Goal: Entertainment & Leisure: Browse casually

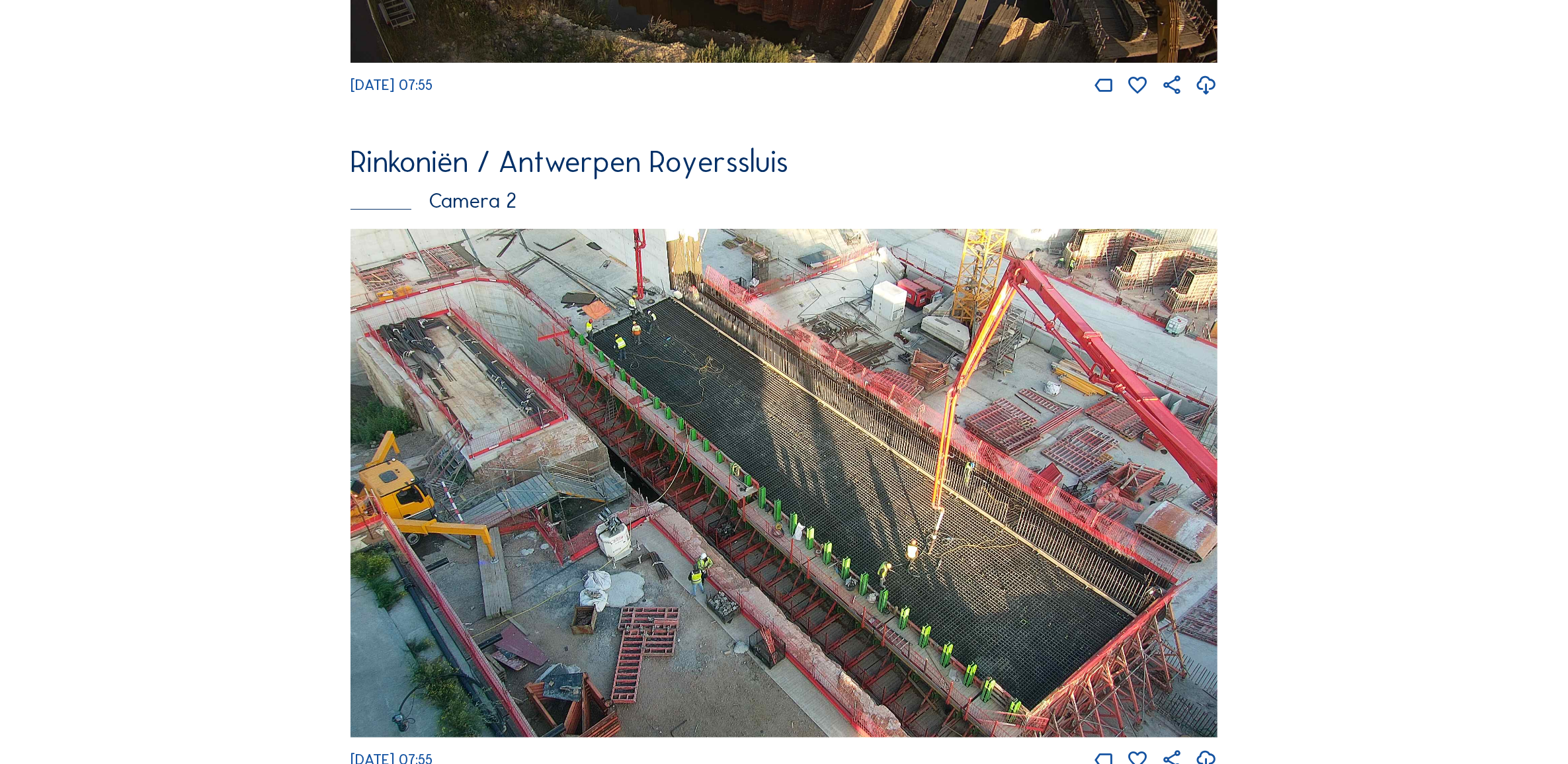
scroll to position [679, 0]
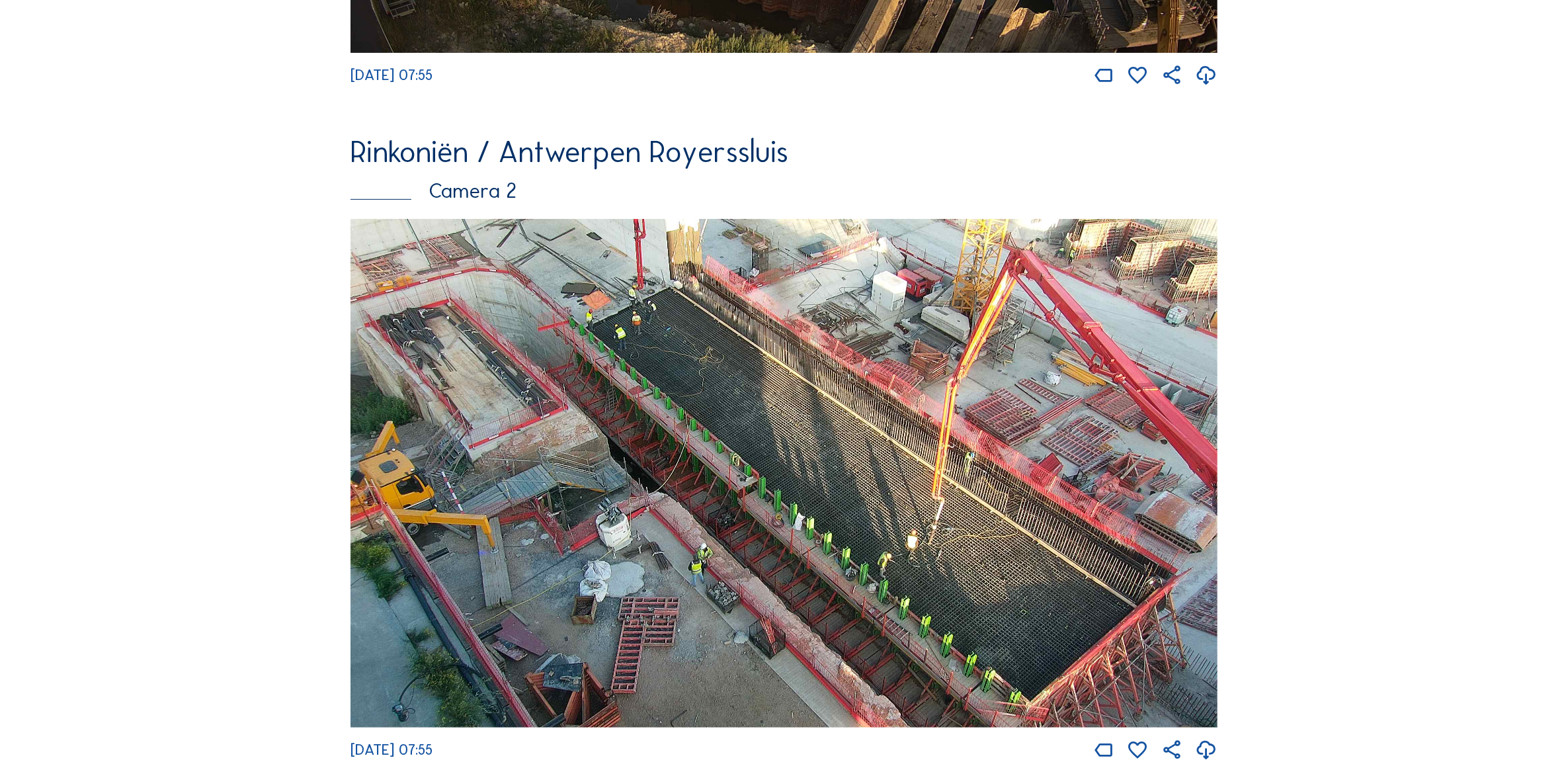
click at [696, 435] on img at bounding box center [784, 473] width 867 height 509
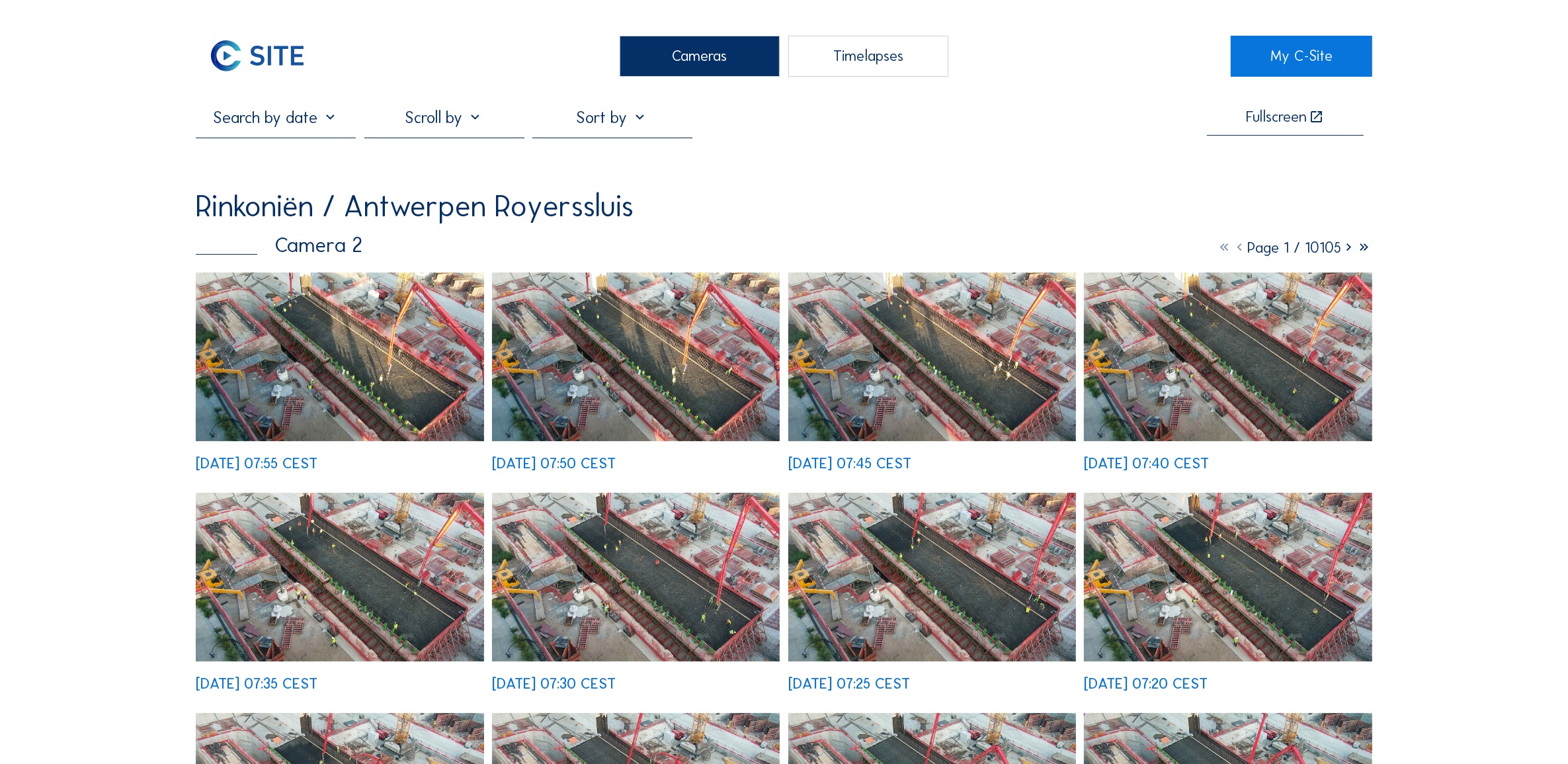
click at [369, 344] on img at bounding box center [339, 356] width 288 height 169
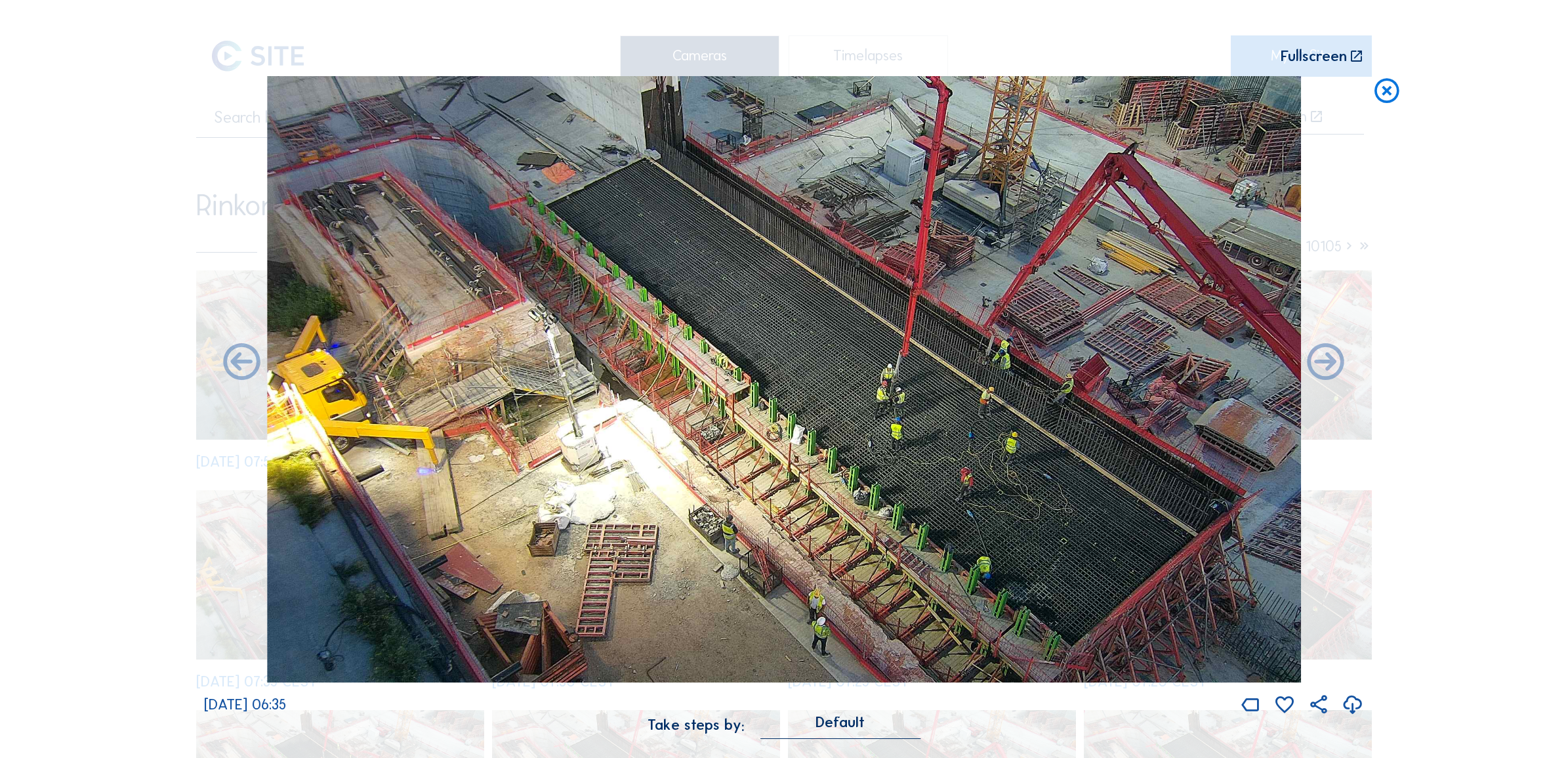
click at [1374, 90] on icon at bounding box center [1387, 91] width 30 height 30
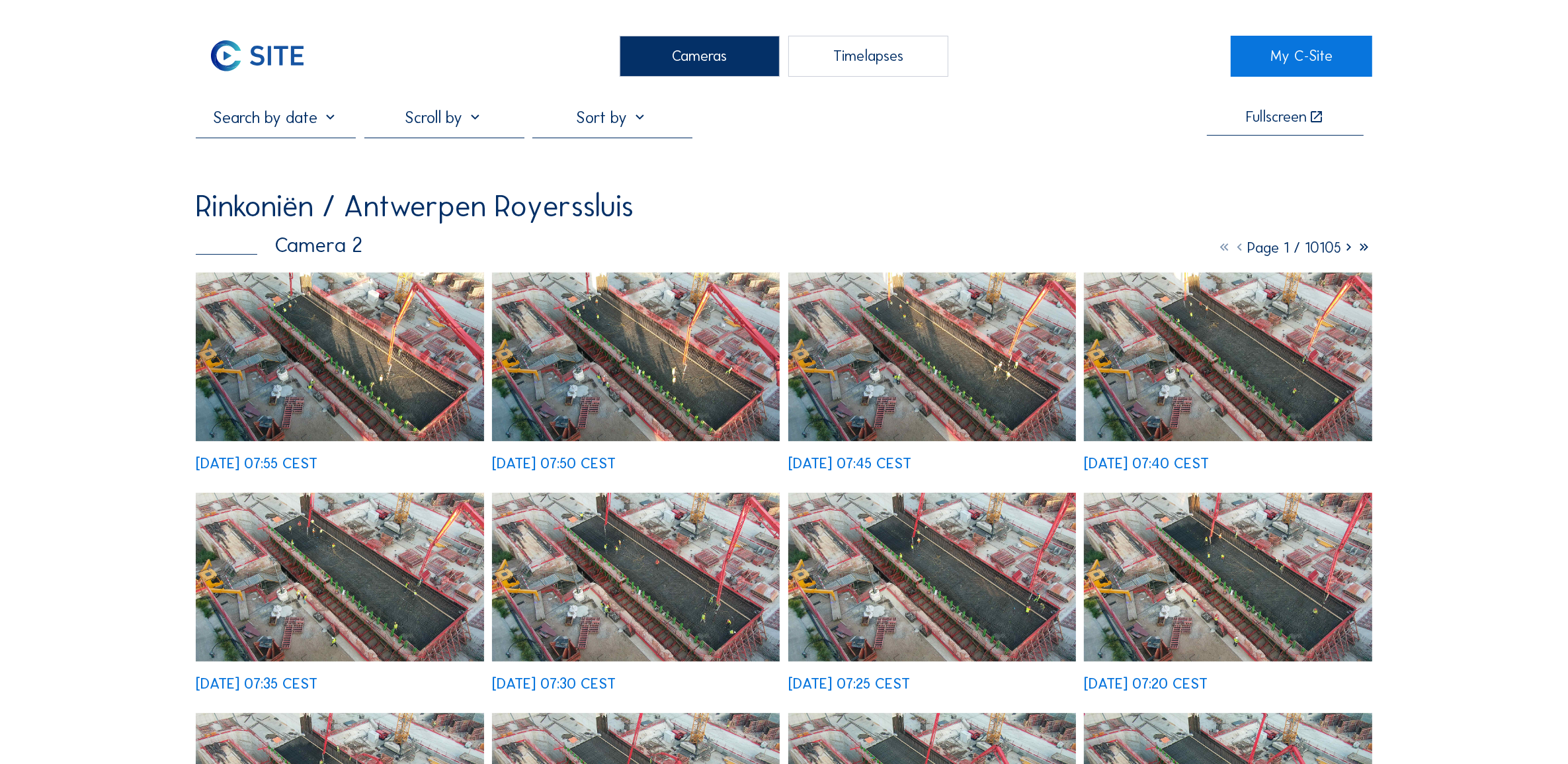
click at [640, 55] on div "Cameras" at bounding box center [700, 56] width 160 height 41
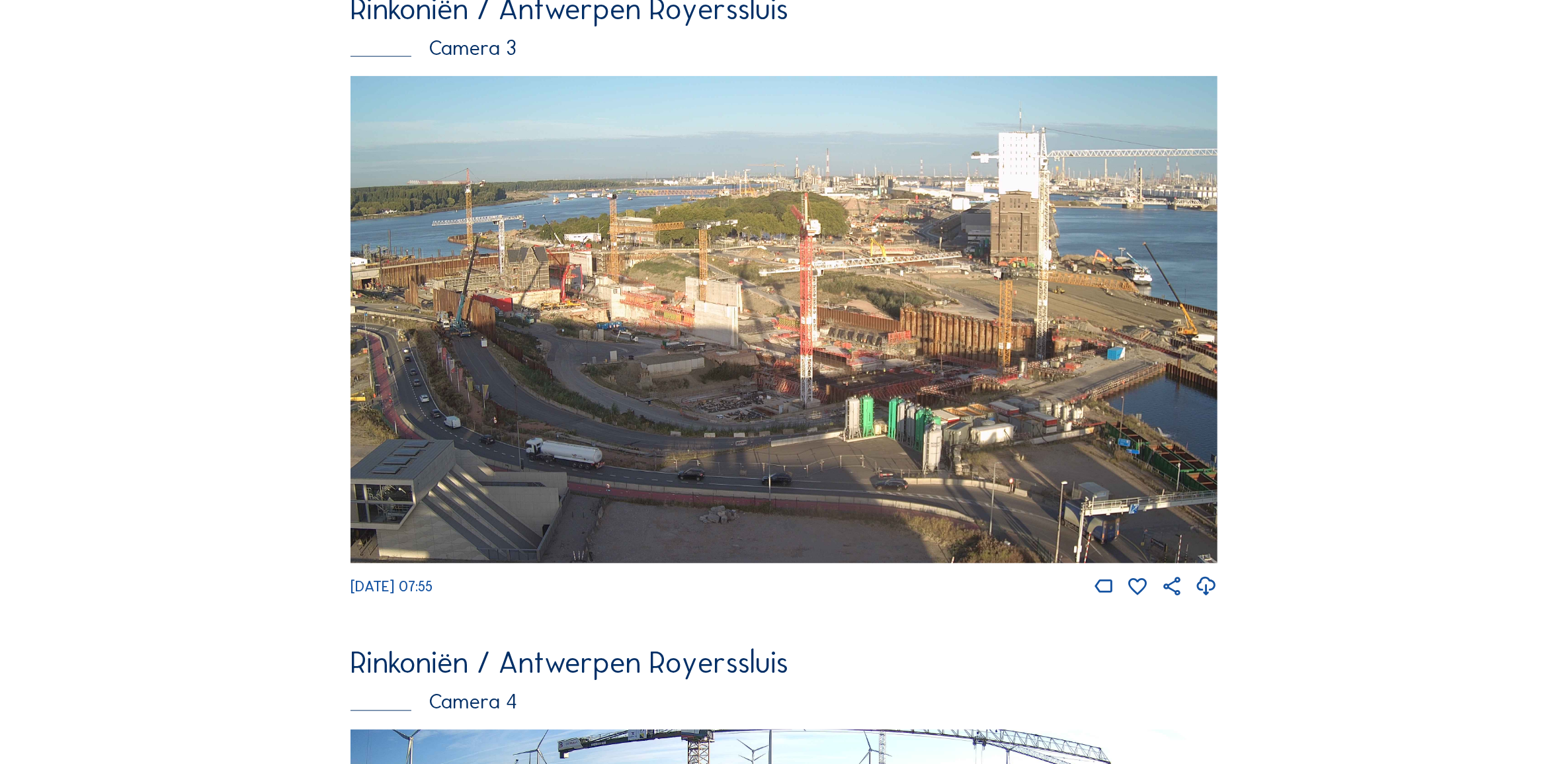
scroll to position [2177, 0]
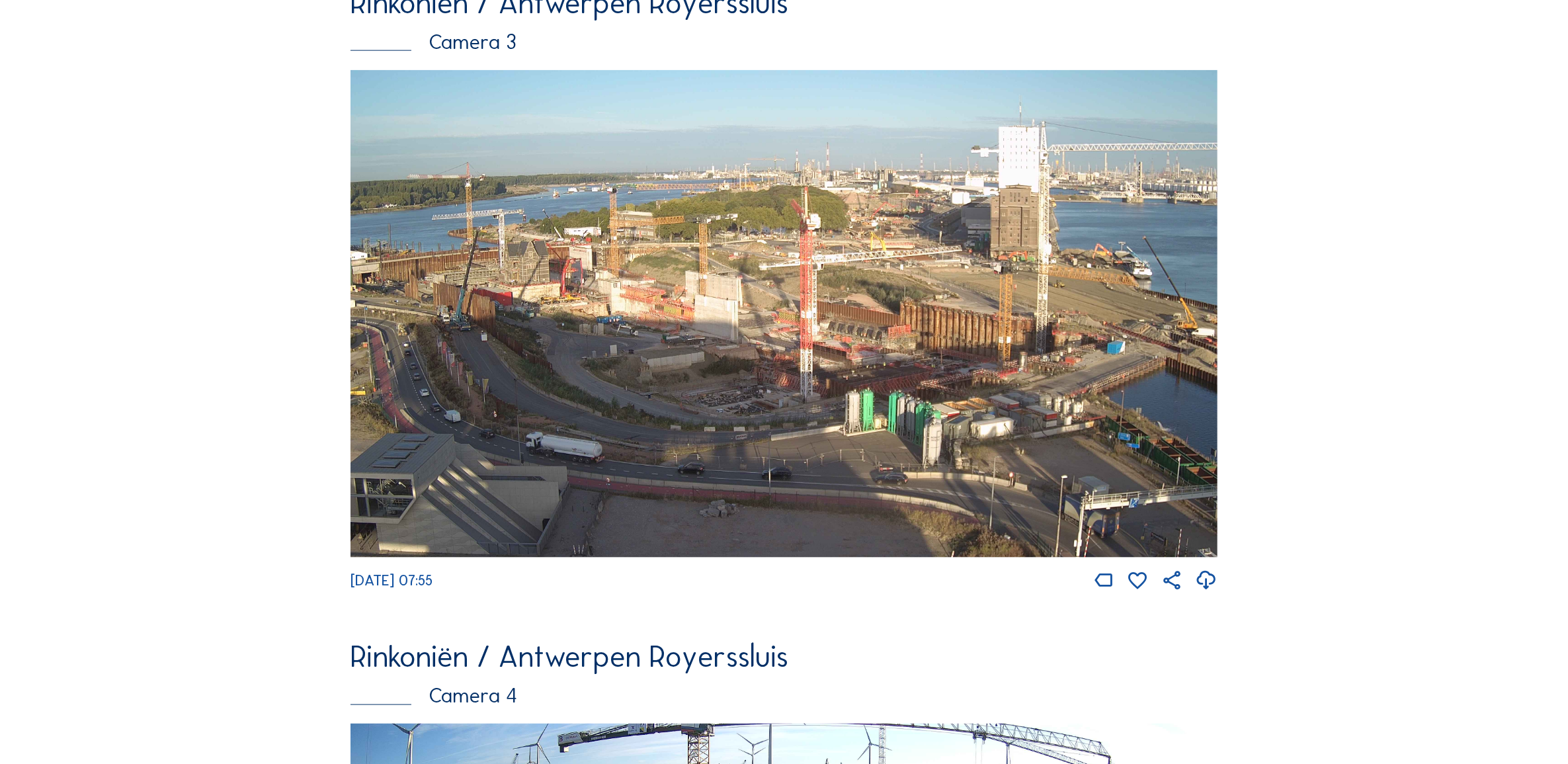
click at [719, 444] on img at bounding box center [784, 314] width 867 height 488
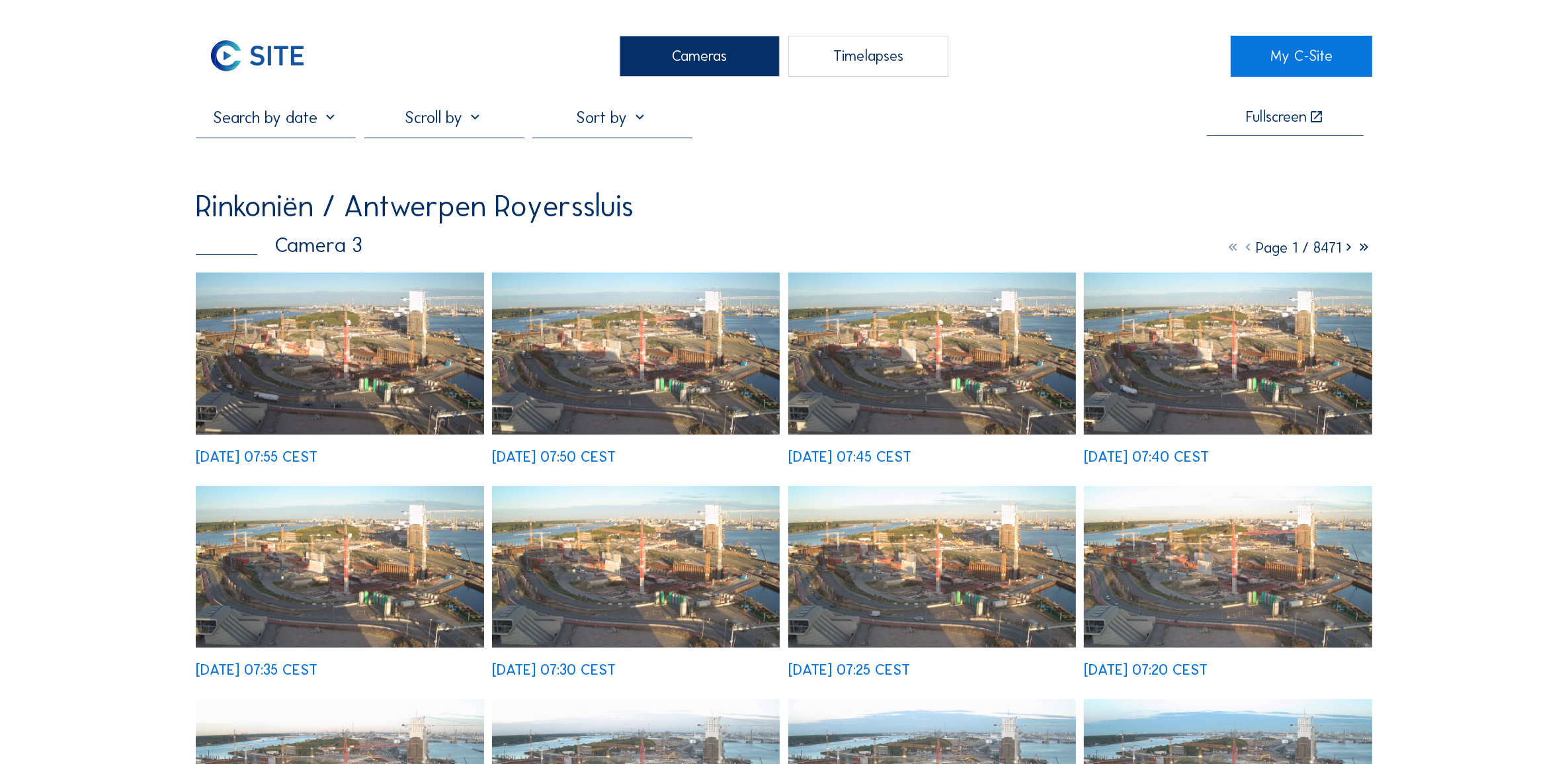
click at [272, 320] on img at bounding box center [339, 353] width 288 height 162
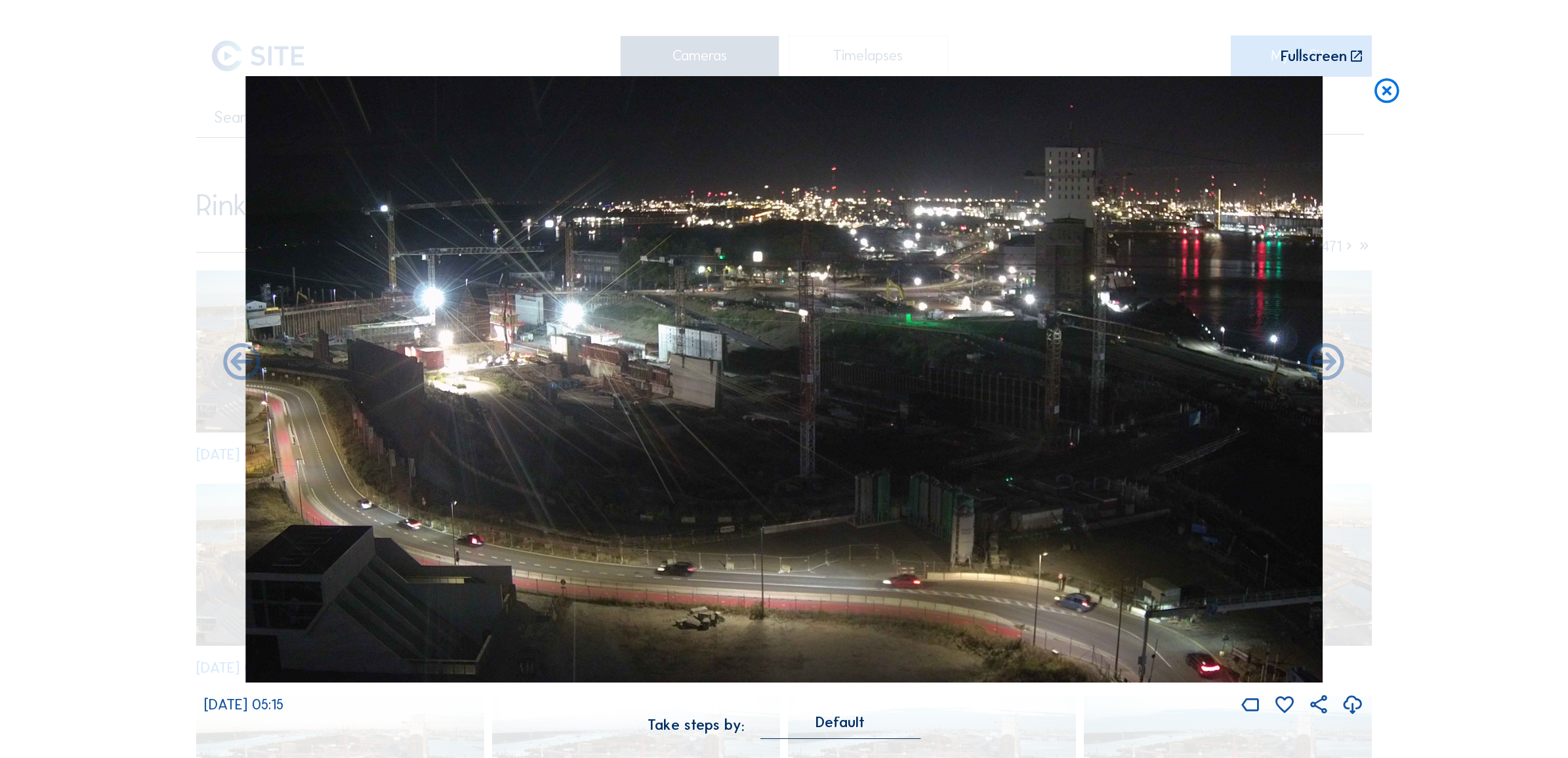
click at [1369, 103] on div "Scroll to travel through time | Press 'Alt' Button + Scroll to Zoom | Click and…" at bounding box center [784, 379] width 1568 height 758
click at [1375, 96] on icon at bounding box center [1387, 91] width 30 height 30
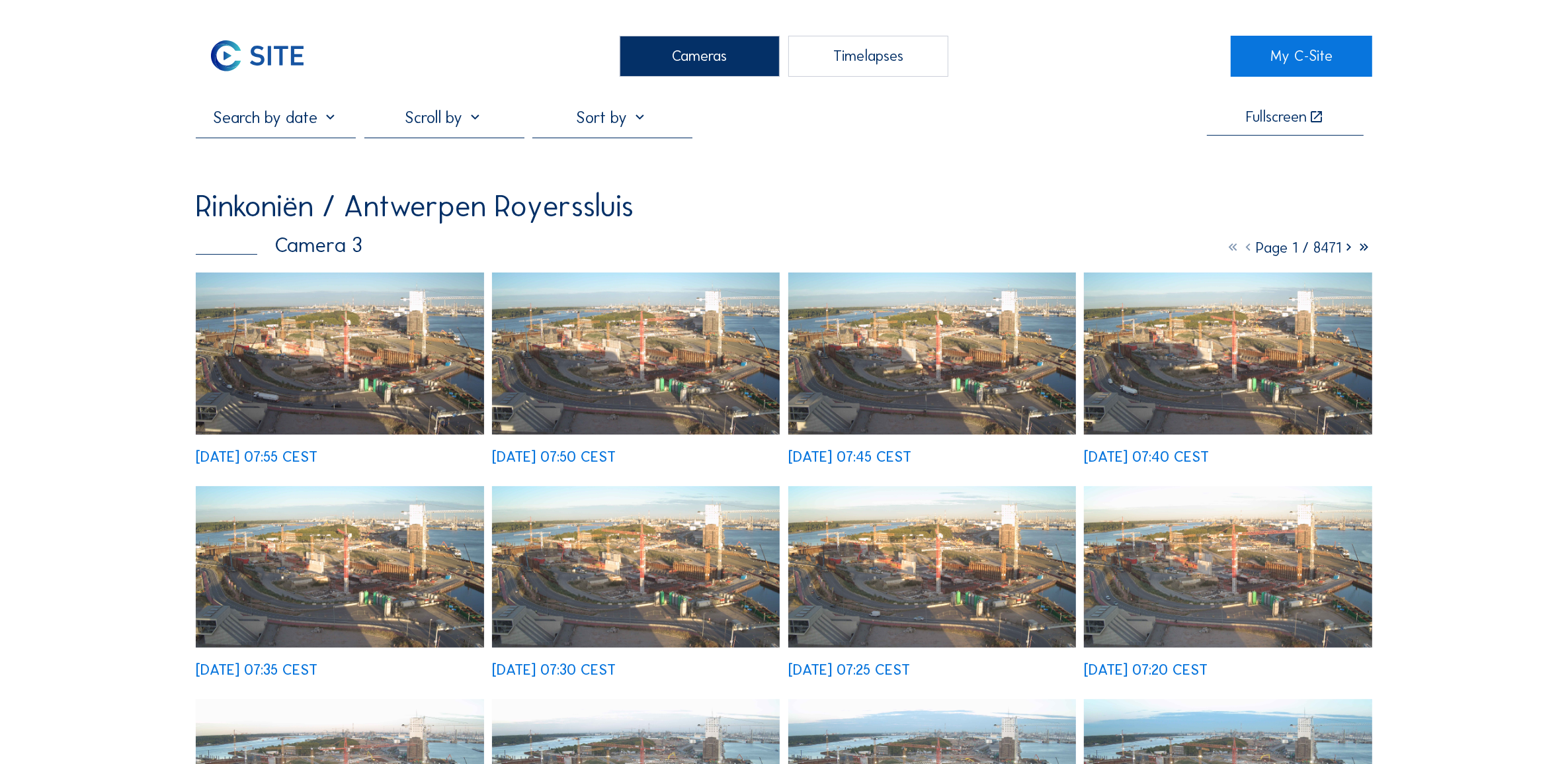
click at [693, 52] on div "Cameras" at bounding box center [700, 56] width 160 height 41
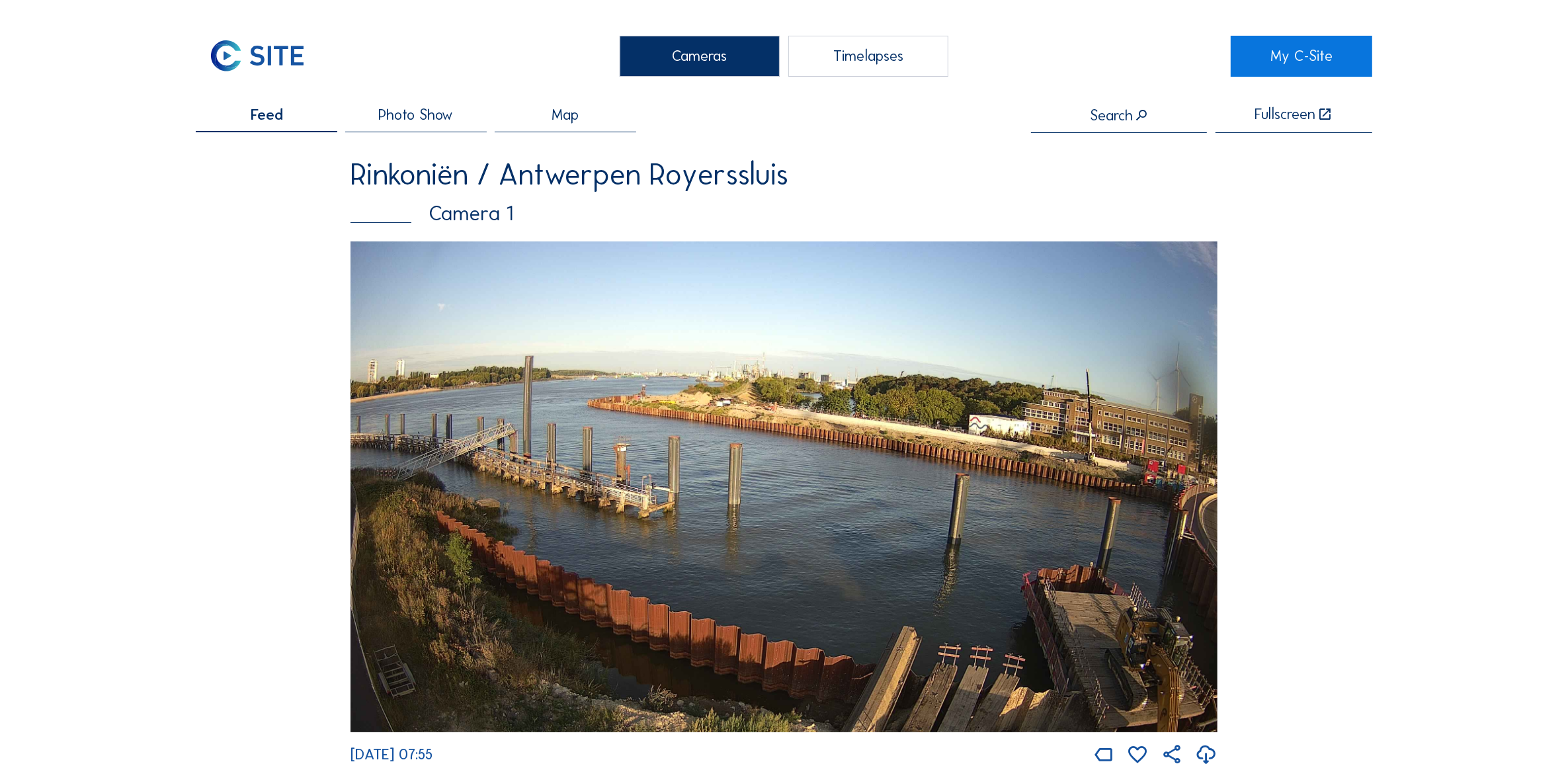
click at [1171, 626] on img at bounding box center [784, 486] width 867 height 490
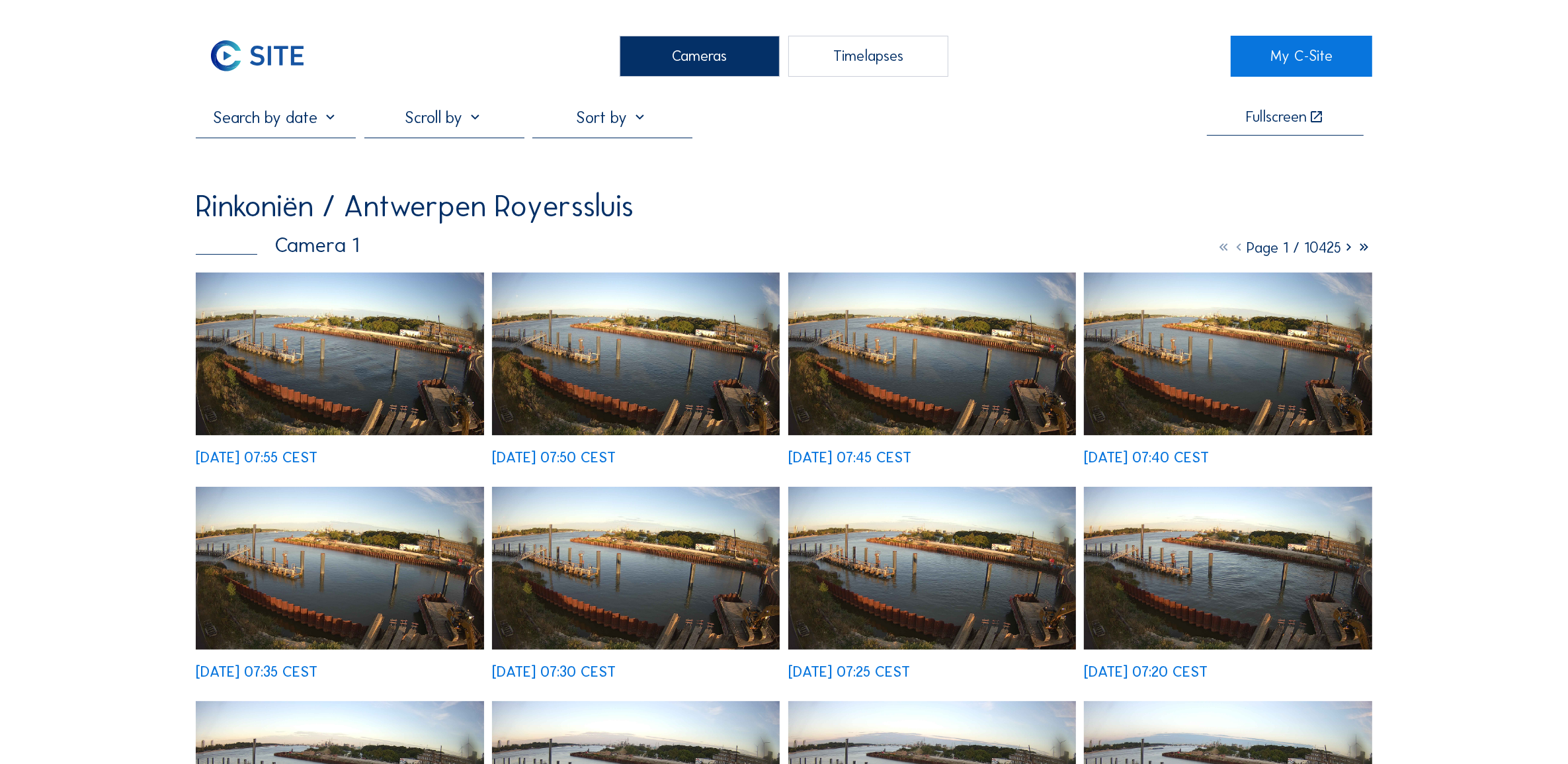
click at [351, 324] on img at bounding box center [339, 353] width 288 height 163
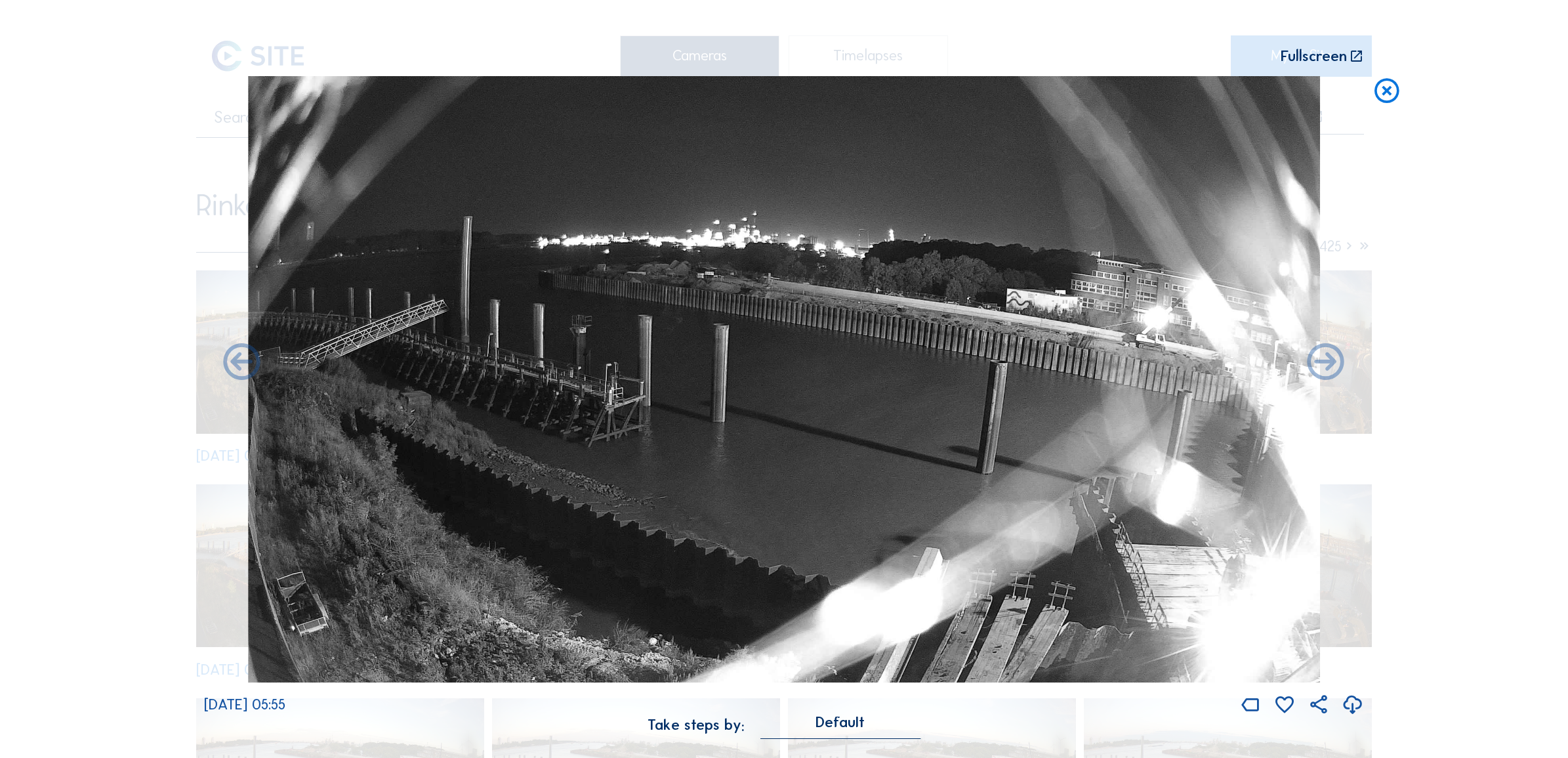
click at [1379, 95] on icon at bounding box center [1387, 91] width 30 height 30
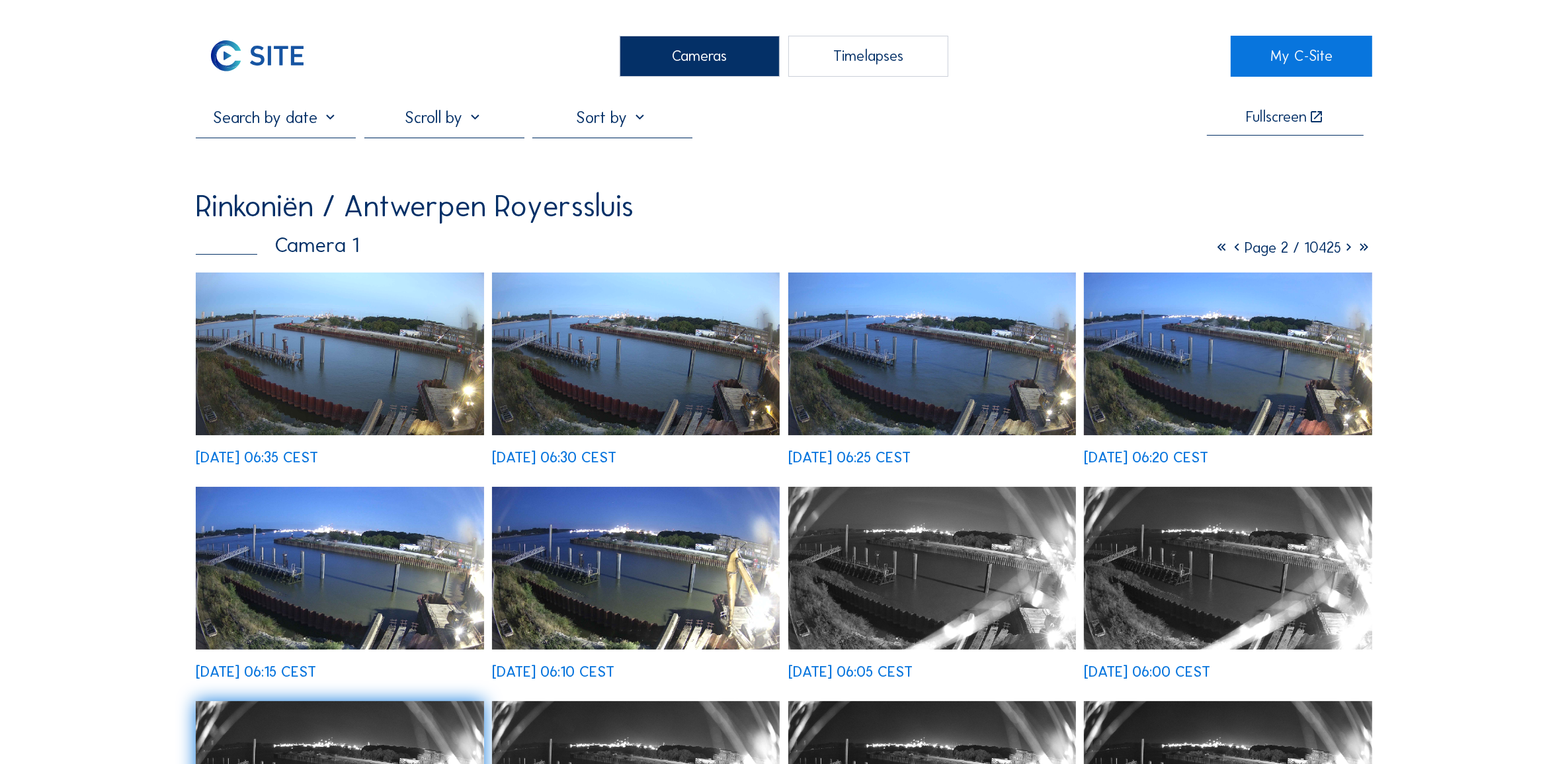
click at [696, 45] on div "Cameras" at bounding box center [700, 56] width 160 height 41
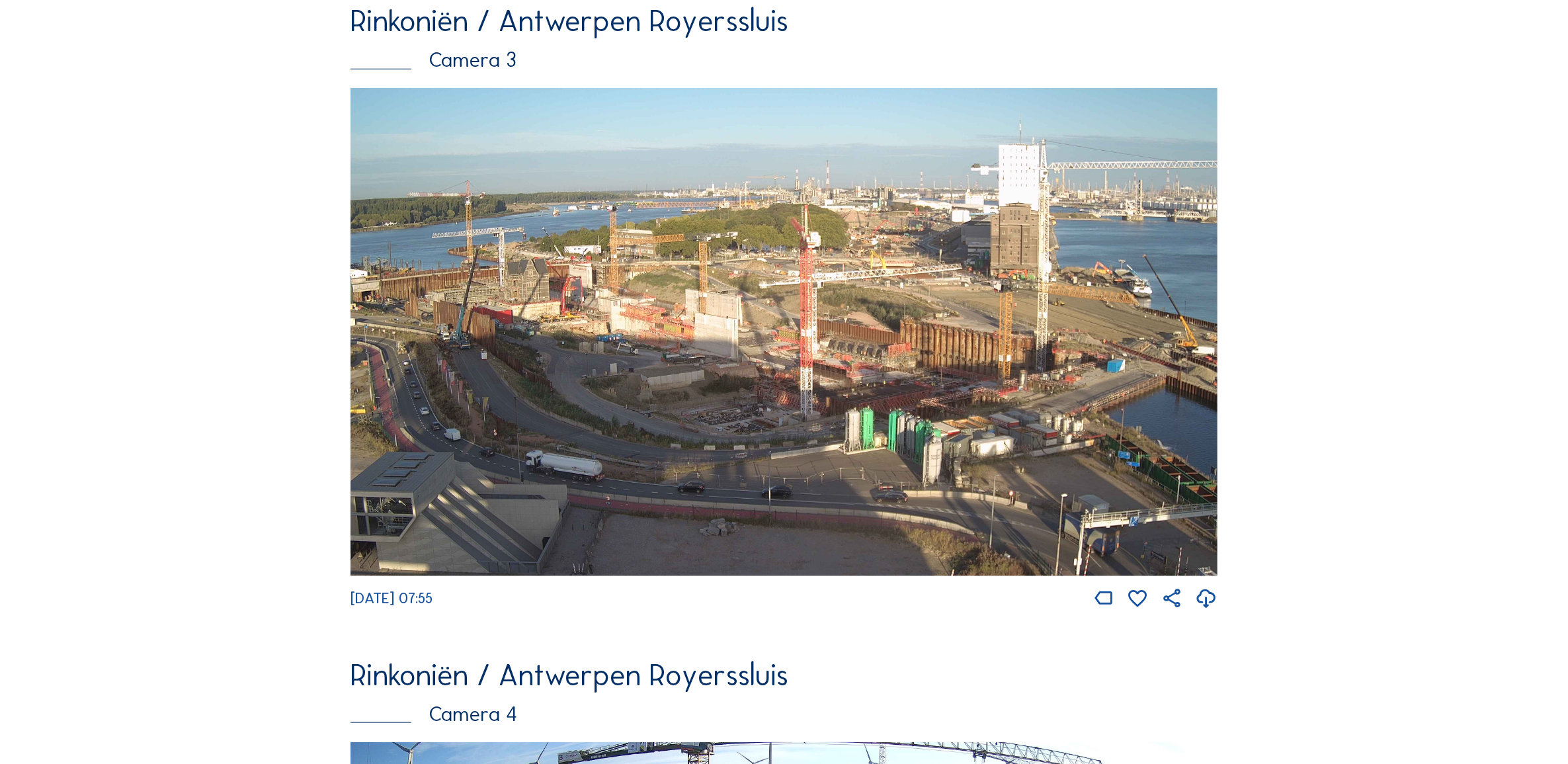
scroll to position [1515, 0]
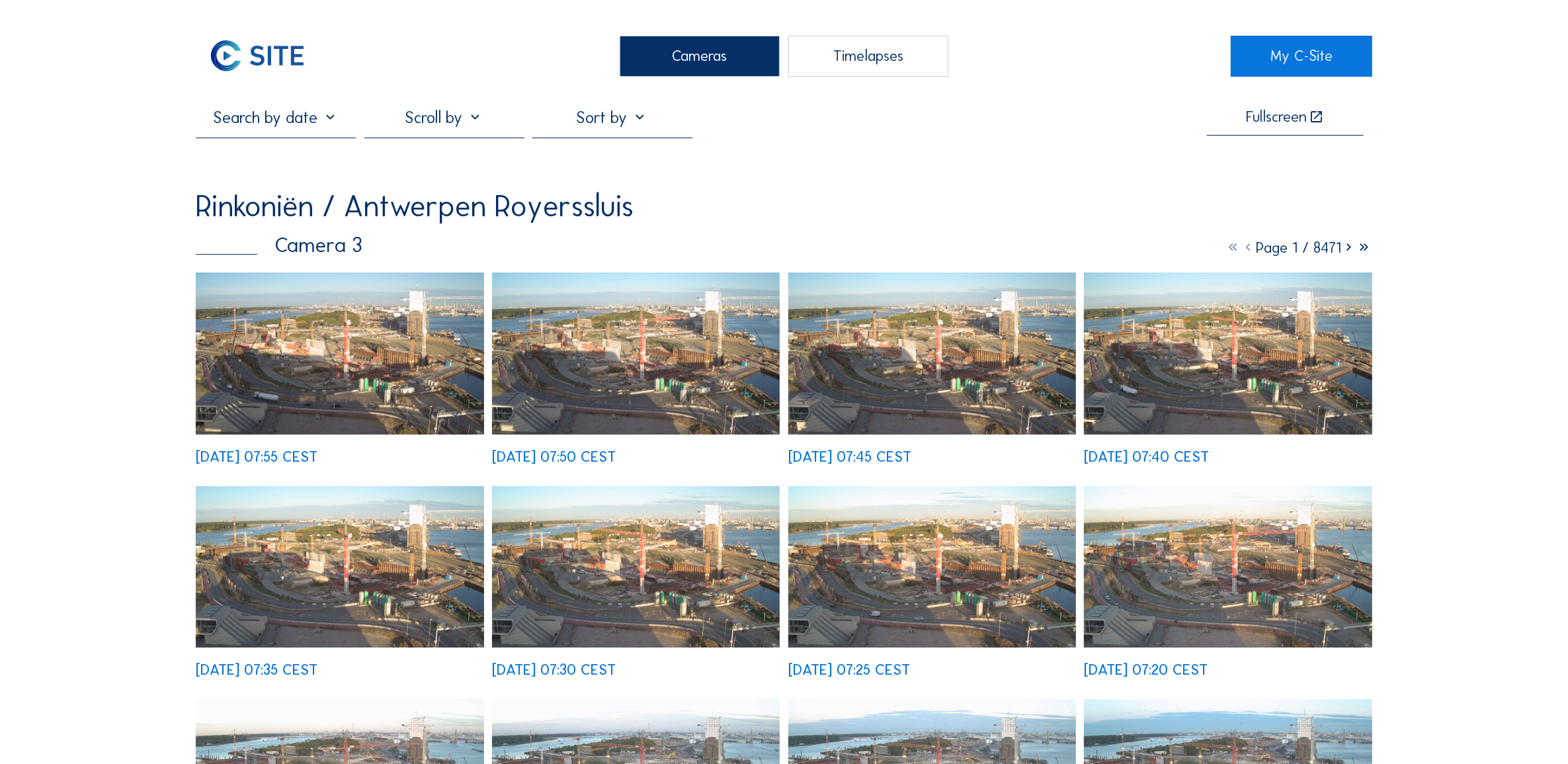
click at [388, 338] on img at bounding box center [339, 353] width 288 height 162
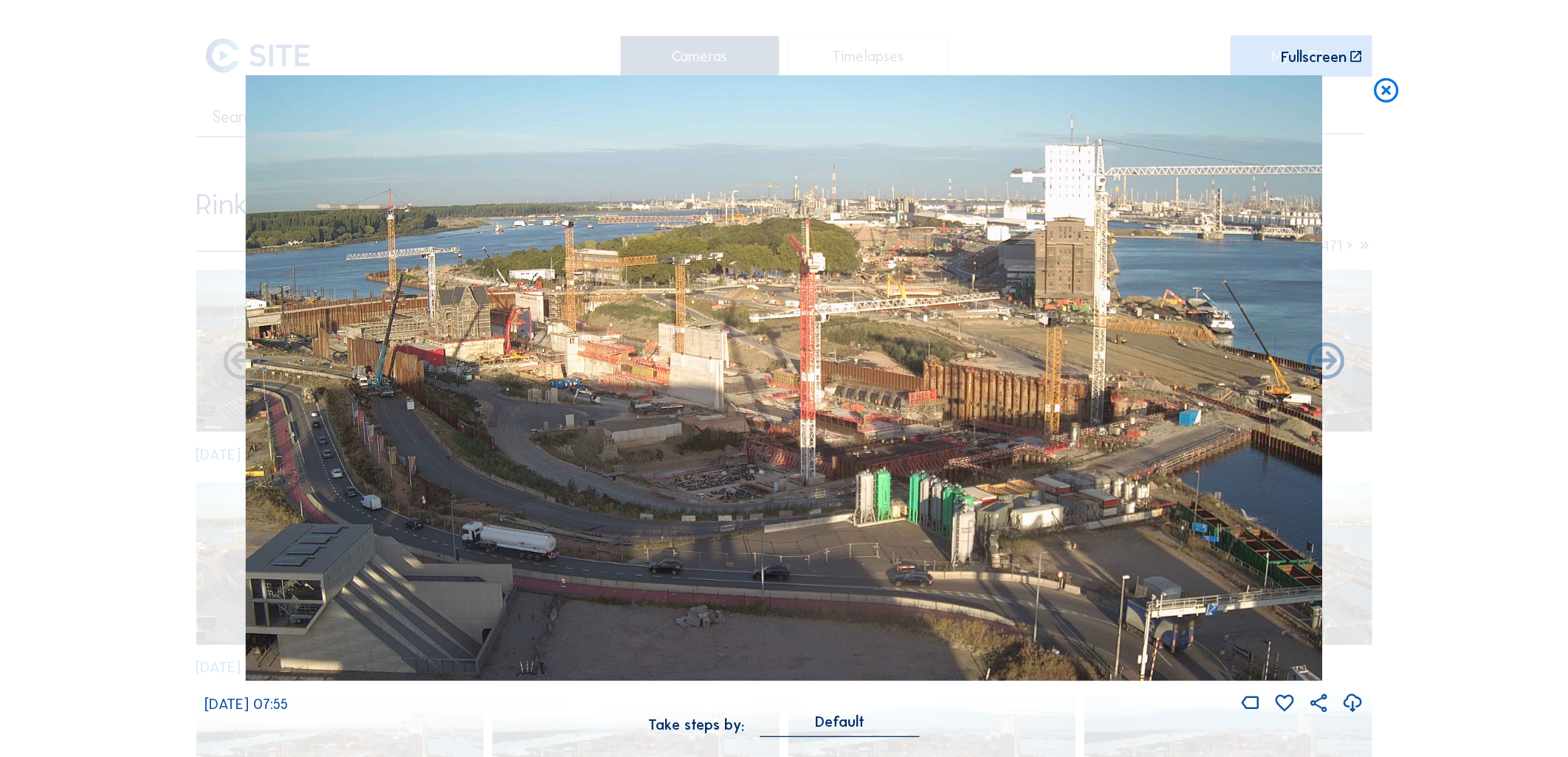
drag, startPoint x: 667, startPoint y: 452, endPoint x: 593, endPoint y: 401, distance: 89.9
click at [593, 401] on img at bounding box center [783, 378] width 1077 height 606
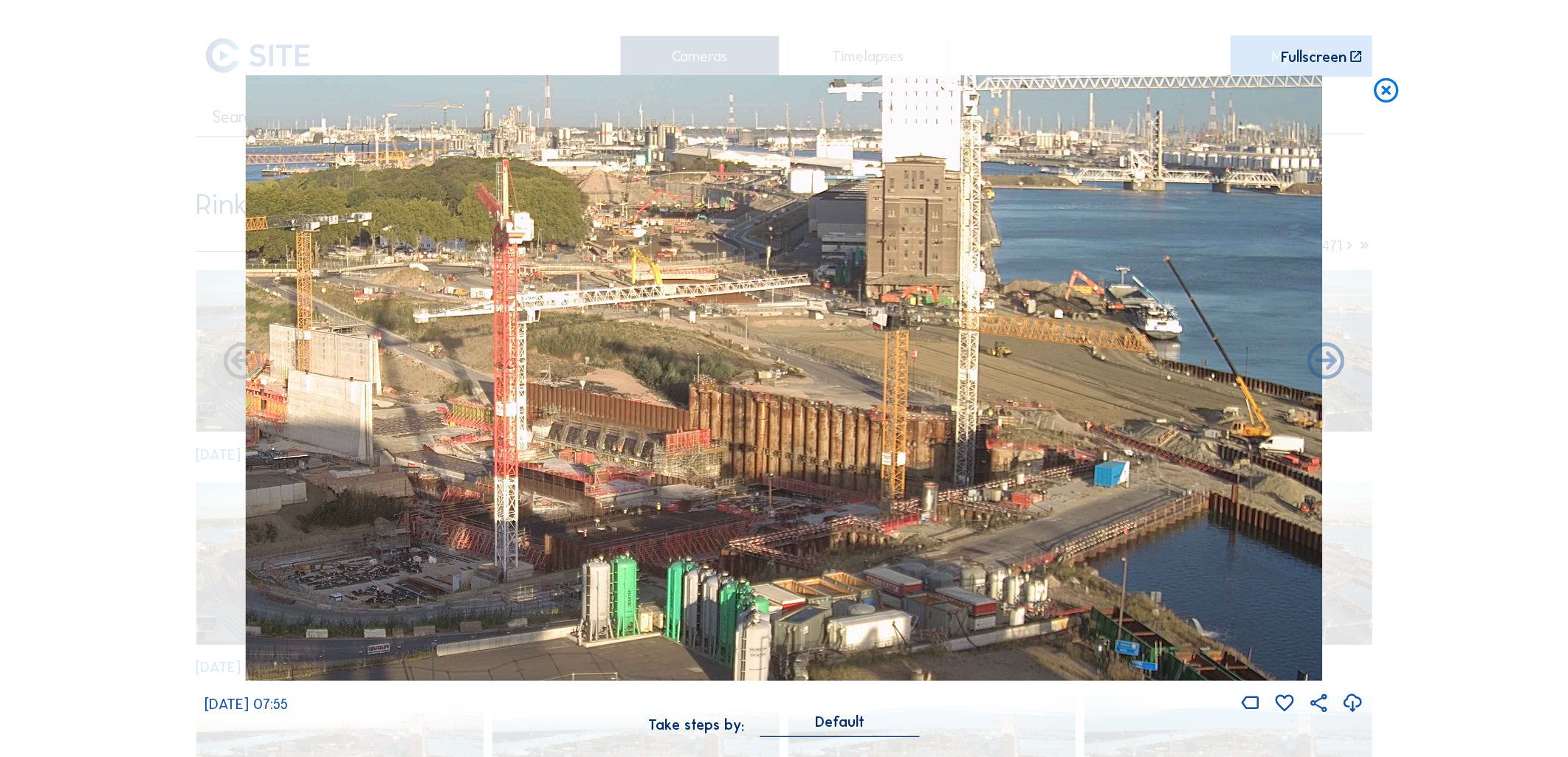
drag, startPoint x: 947, startPoint y: 347, endPoint x: 813, endPoint y: 332, distance: 134.8
click at [813, 332] on img at bounding box center [783, 378] width 1077 height 606
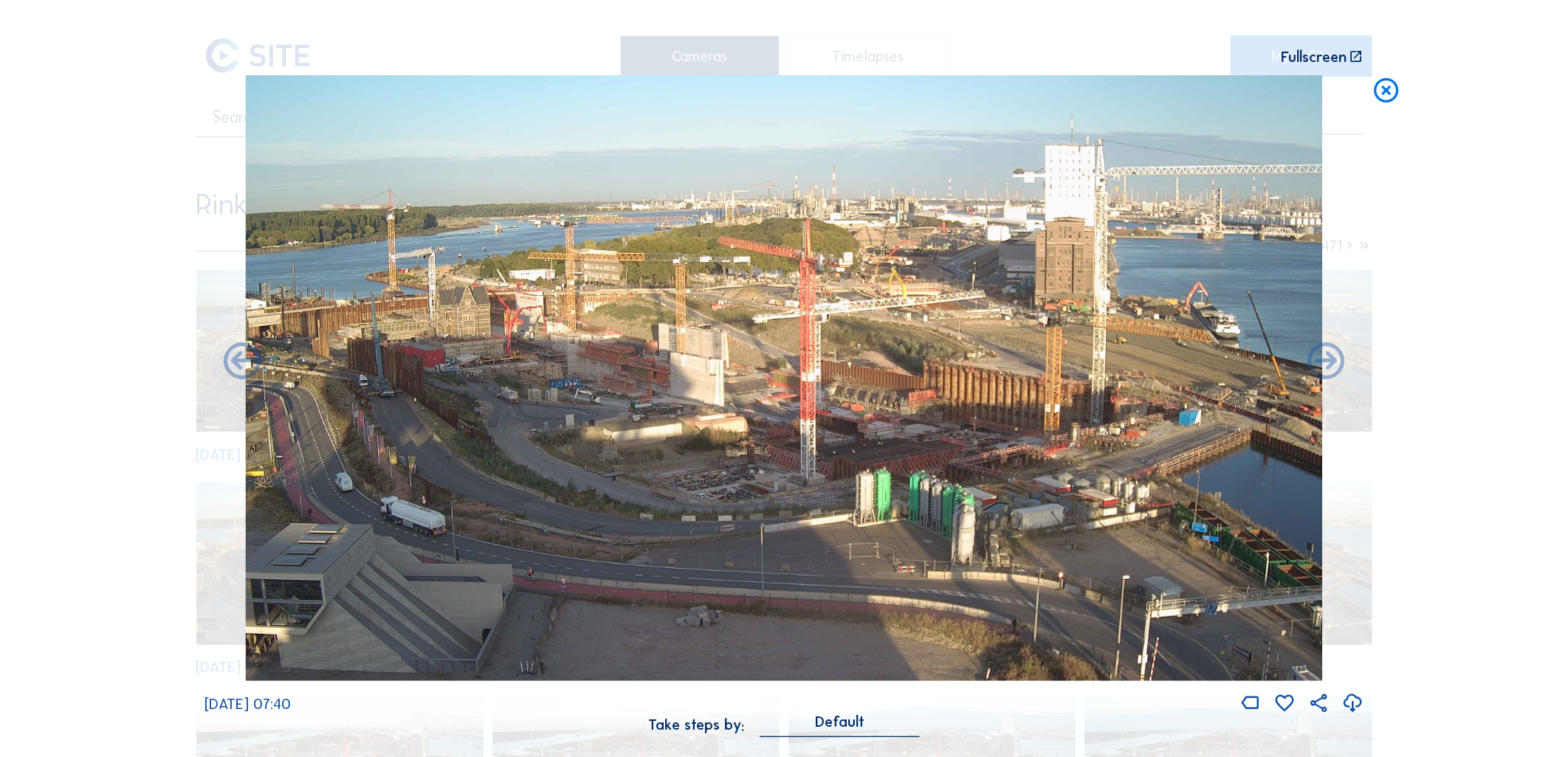
click at [1377, 100] on icon at bounding box center [1386, 91] width 30 height 31
